Goal: Task Accomplishment & Management: Manage account settings

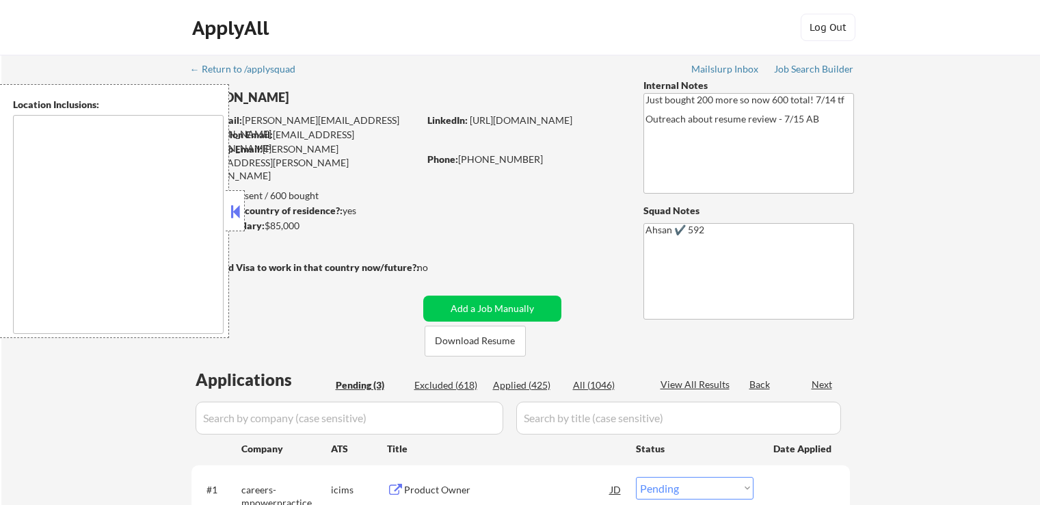
select select ""pending""
type textarea "[GEOGRAPHIC_DATA], [GEOGRAPHIC_DATA] [GEOGRAPHIC_DATA], [GEOGRAPHIC_DATA] [GEOG…"
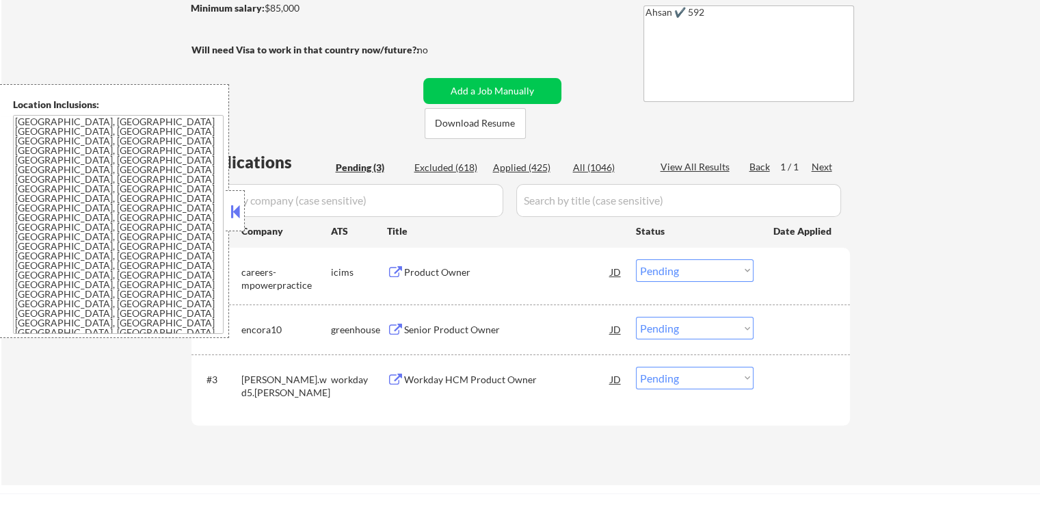
scroll to position [273, 0]
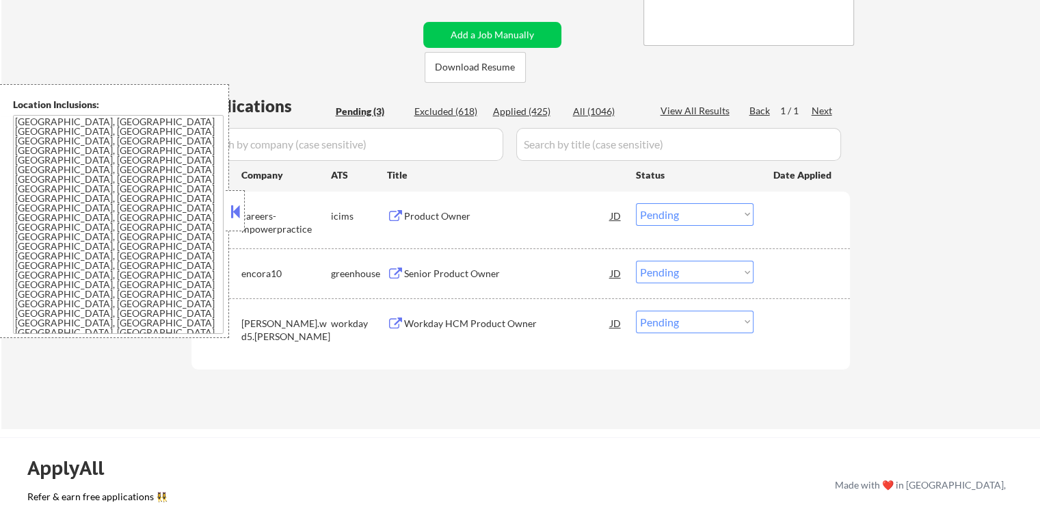
click at [455, 210] on div "Product Owner" at bounding box center [507, 216] width 206 height 14
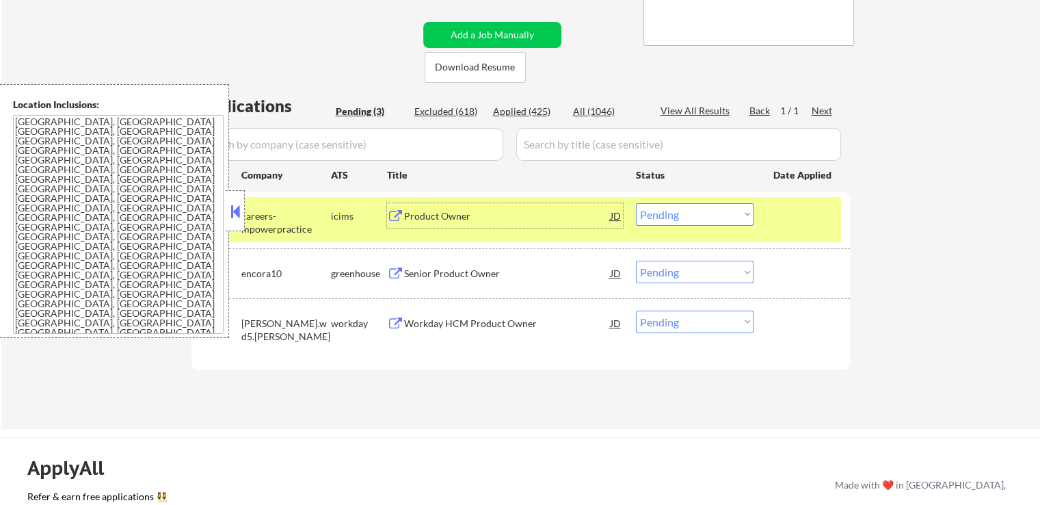
click at [468, 273] on div "Senior Product Owner" at bounding box center [507, 274] width 206 height 14
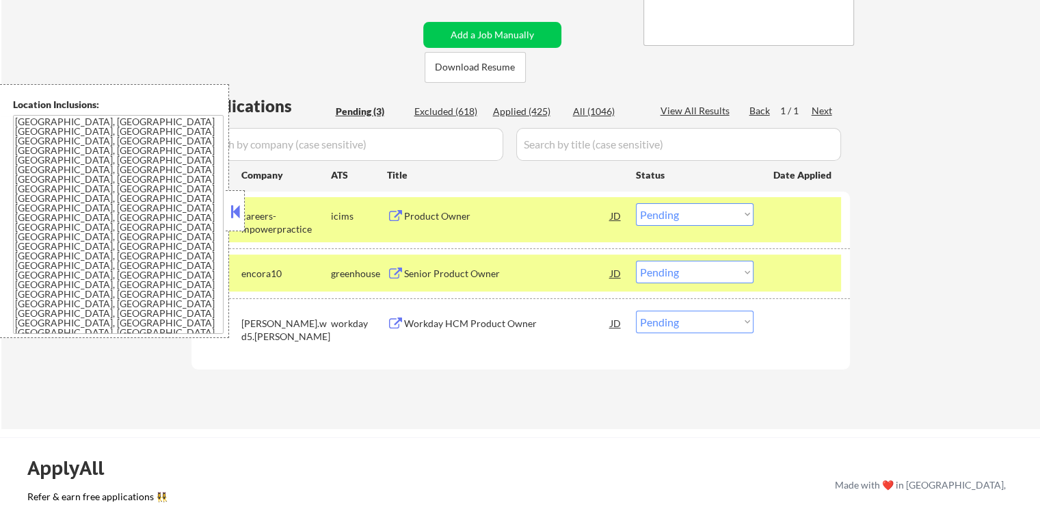
click at [680, 210] on select "Choose an option... Pending Applied Excluded (Questions) Excluded (Expired) Exc…" at bounding box center [695, 214] width 118 height 23
click at [636, 203] on select "Choose an option... Pending Applied Excluded (Questions) Excluded (Expired) Exc…" at bounding box center [695, 214] width 118 height 23
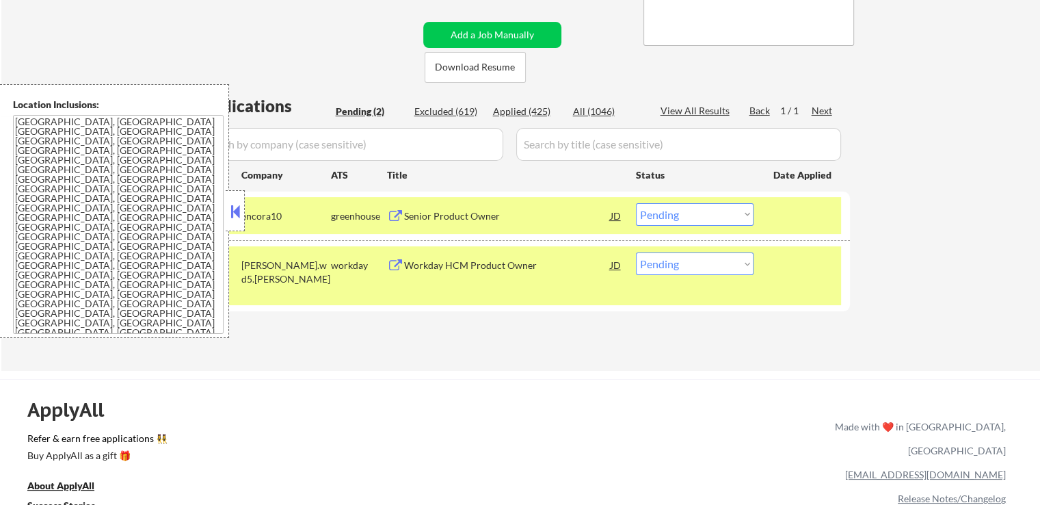
click at [492, 262] on div "Workday HCM Product Owner" at bounding box center [507, 265] width 206 height 14
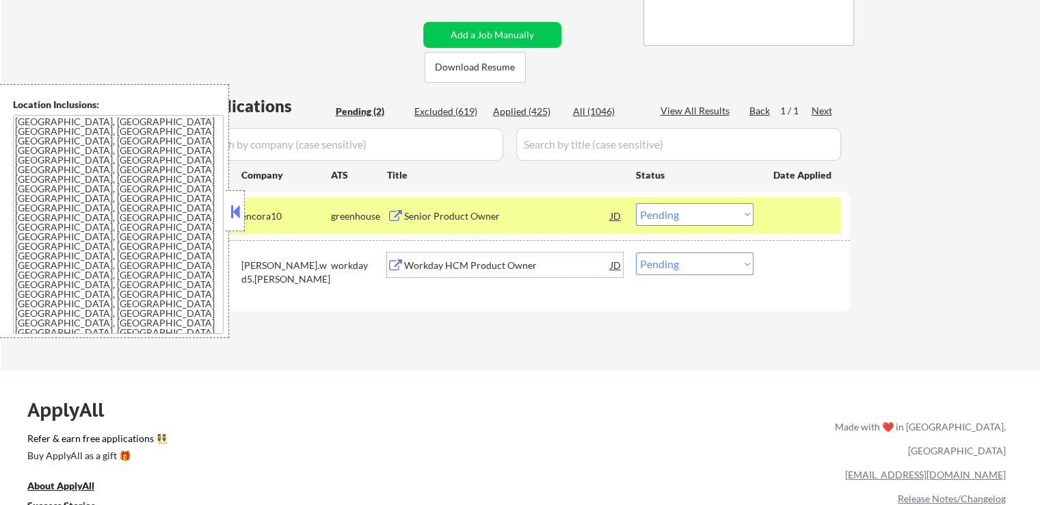
click at [686, 211] on select "Choose an option... Pending Applied Excluded (Questions) Excluded (Expired) Exc…" at bounding box center [695, 214] width 118 height 23
click at [636, 203] on select "Choose an option... Pending Applied Excluded (Questions) Excluded (Expired) Exc…" at bounding box center [695, 214] width 118 height 23
click at [626, 319] on div "Applications Pending (2) Excluded (619) Applied (425) All (1046) View All Resul…" at bounding box center [520, 219] width 658 height 251
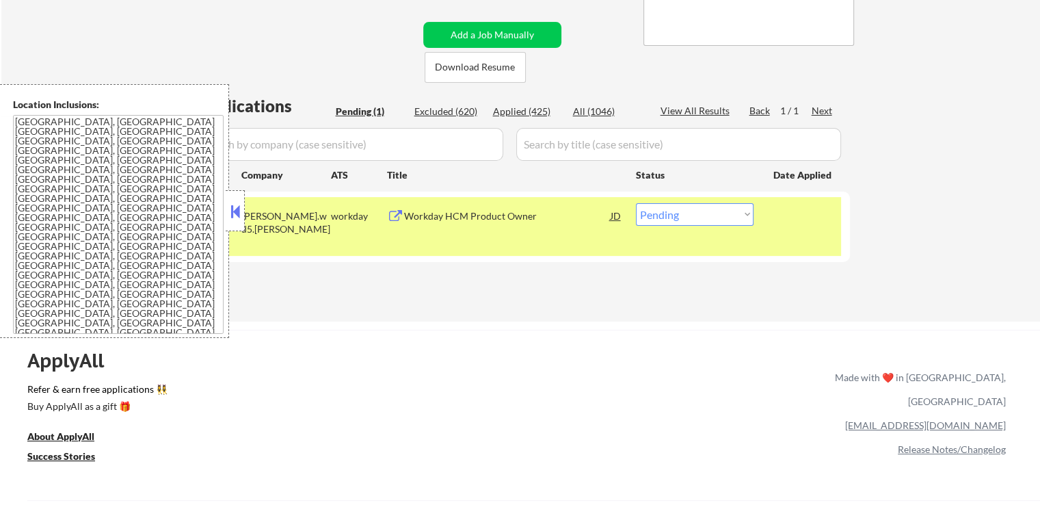
click at [441, 217] on div "Workday HCM Product Owner" at bounding box center [507, 216] width 206 height 14
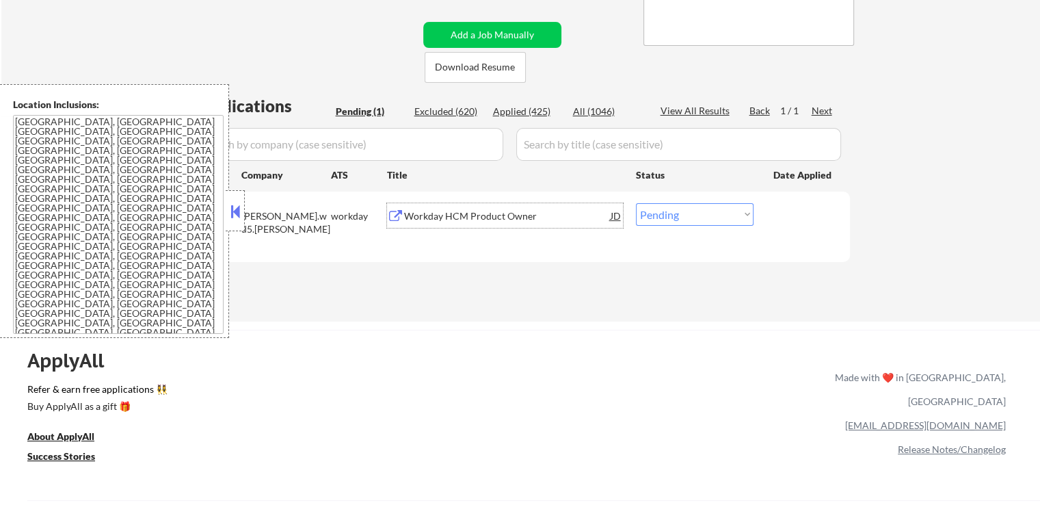
drag, startPoint x: 682, startPoint y: 210, endPoint x: 681, endPoint y: 224, distance: 13.7
click at [682, 210] on select "Choose an option... Pending Applied Excluded (Questions) Excluded (Expired) Exc…" at bounding box center [695, 214] width 118 height 23
select select ""applied""
click at [636, 203] on select "Choose an option... Pending Applied Excluded (Questions) Excluded (Expired) Exc…" at bounding box center [695, 214] width 118 height 23
click at [641, 265] on div "Applications Pending (1) Excluded (620) Applied (425) All (1046) View All Resul…" at bounding box center [520, 194] width 658 height 201
